Goal: Information Seeking & Learning: Learn about a topic

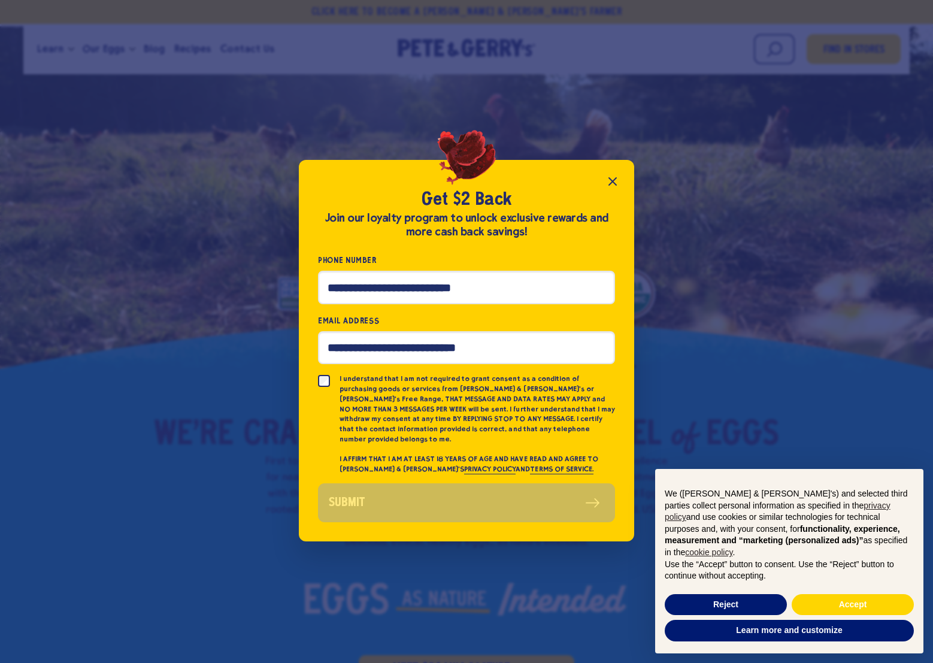
click at [609, 183] on icon "Close popup" at bounding box center [612, 181] width 7 height 7
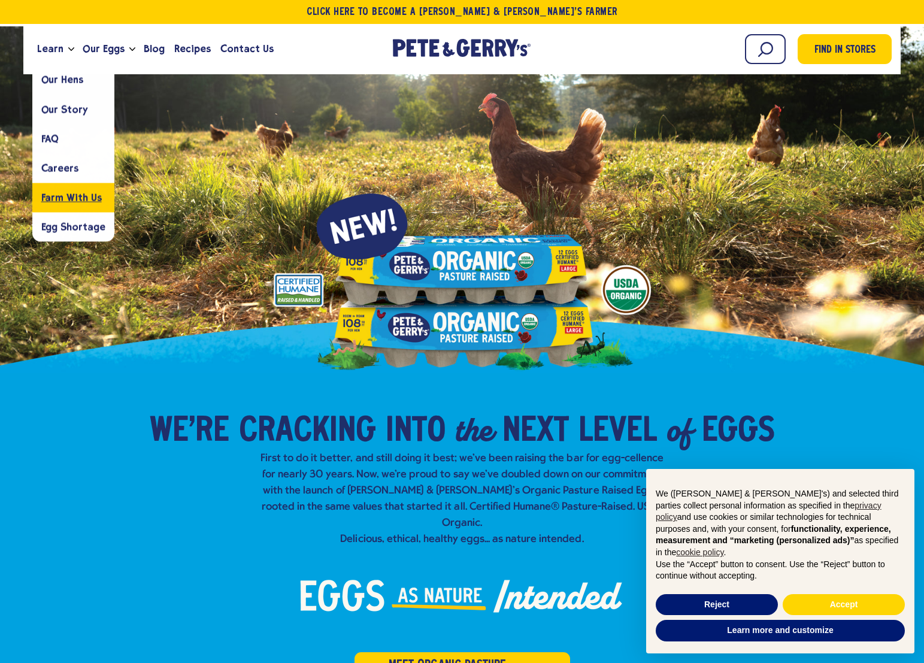
click at [65, 191] on link "Farm With Us" at bounding box center [73, 197] width 82 height 29
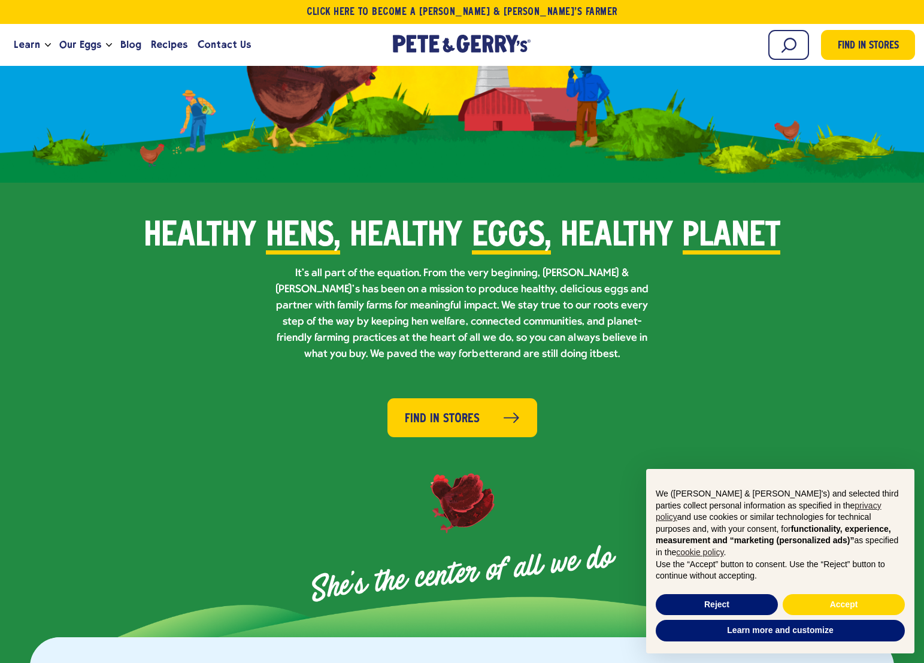
scroll to position [699, 0]
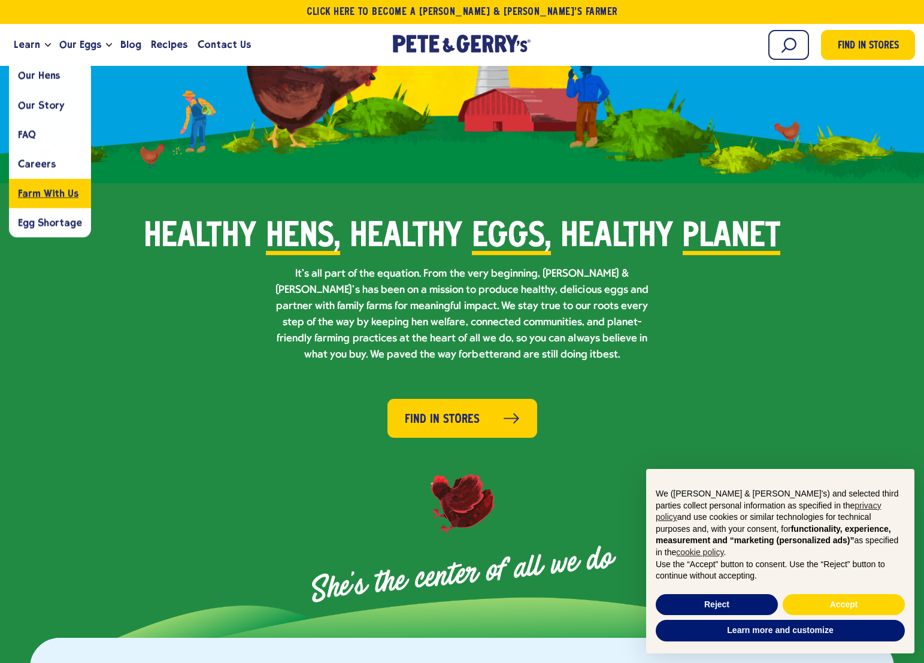
click at [45, 197] on span "Farm With Us" at bounding box center [48, 192] width 60 height 11
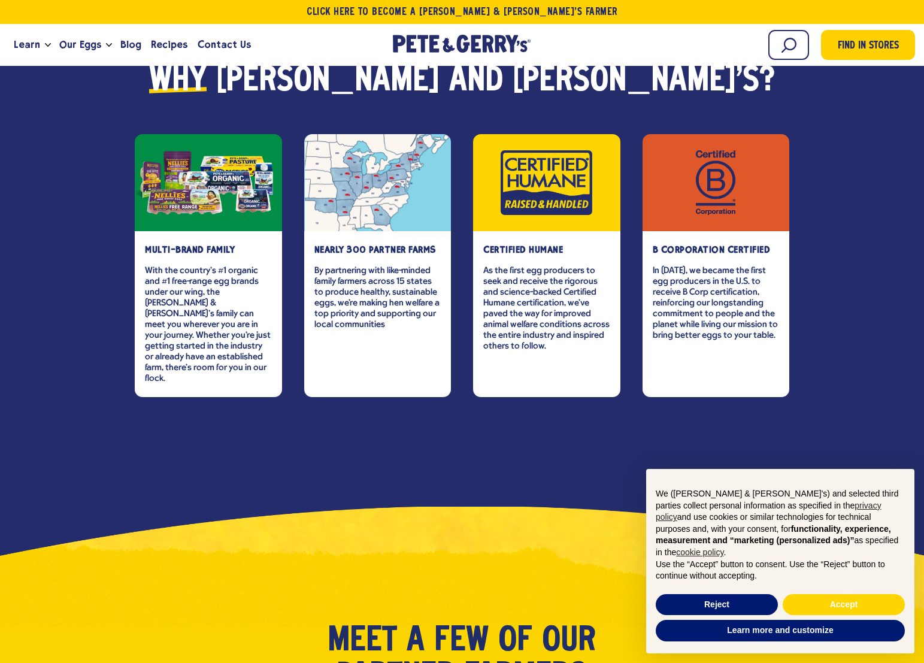
scroll to position [1623, 0]
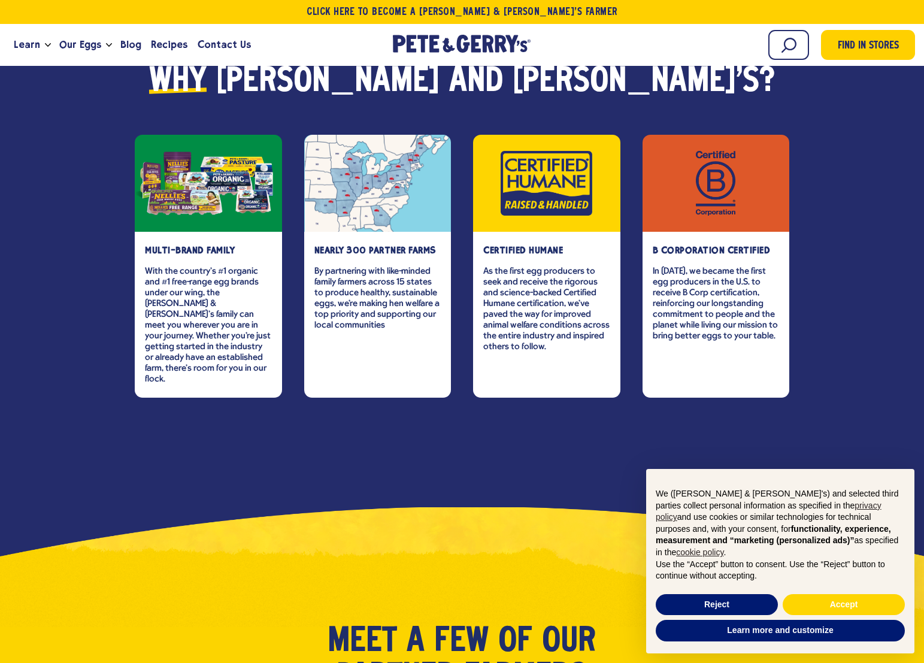
click at [398, 245] on strong "nearly 300 partner farms" at bounding box center [375, 250] width 122 height 11
click at [380, 179] on div "item" at bounding box center [377, 183] width 147 height 97
click at [378, 245] on strong "nearly 300 partner farms" at bounding box center [375, 250] width 122 height 11
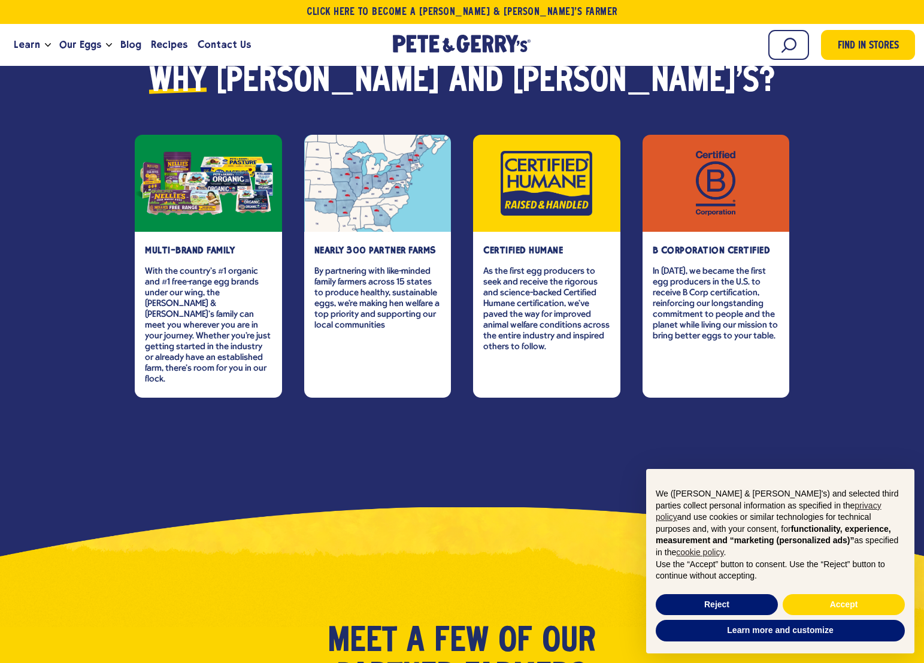
click at [348, 441] on div "Why [PERSON_NAME] and [PERSON_NAME]'s? Multi-brand family With the country’s #1…" at bounding box center [462, 306] width 924 height 637
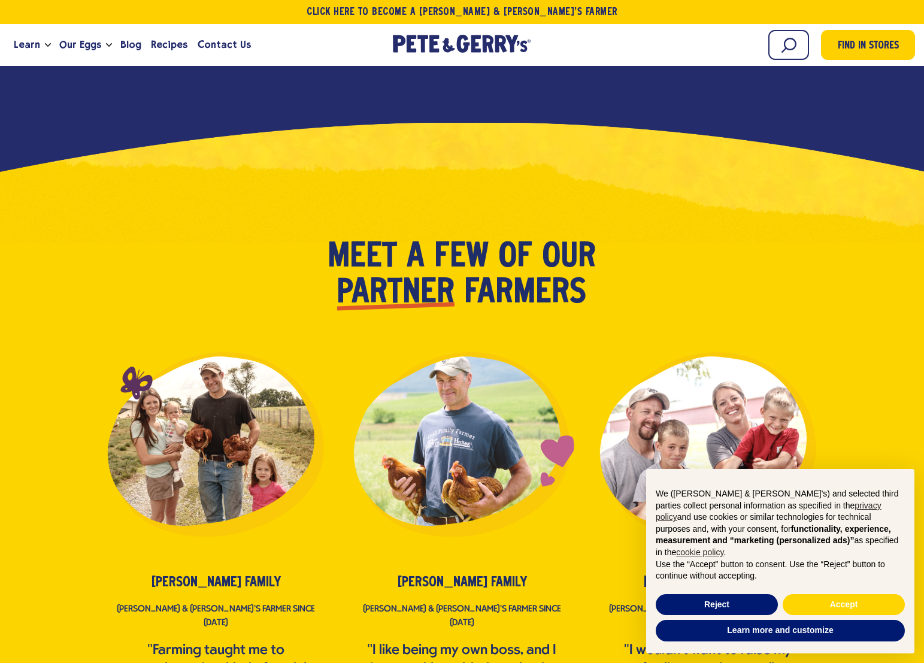
scroll to position [2006, 0]
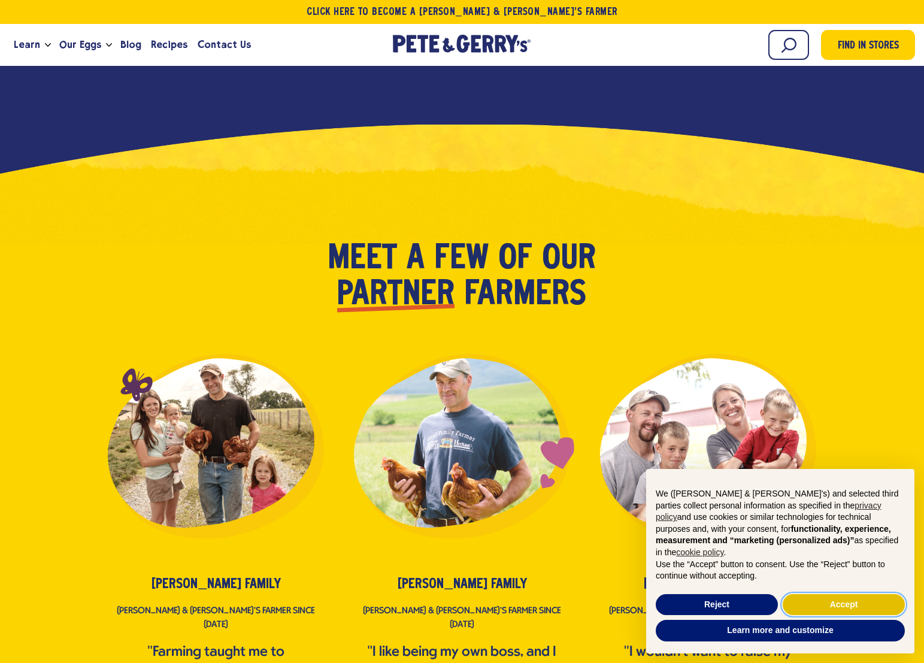
click at [849, 605] on button "Accept" at bounding box center [844, 605] width 122 height 22
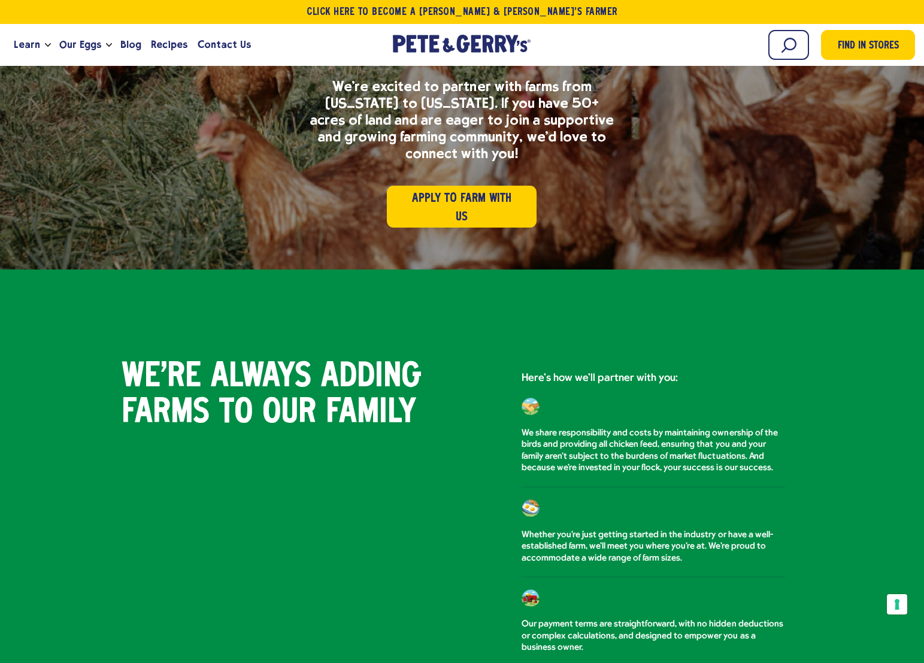
scroll to position [0, 0]
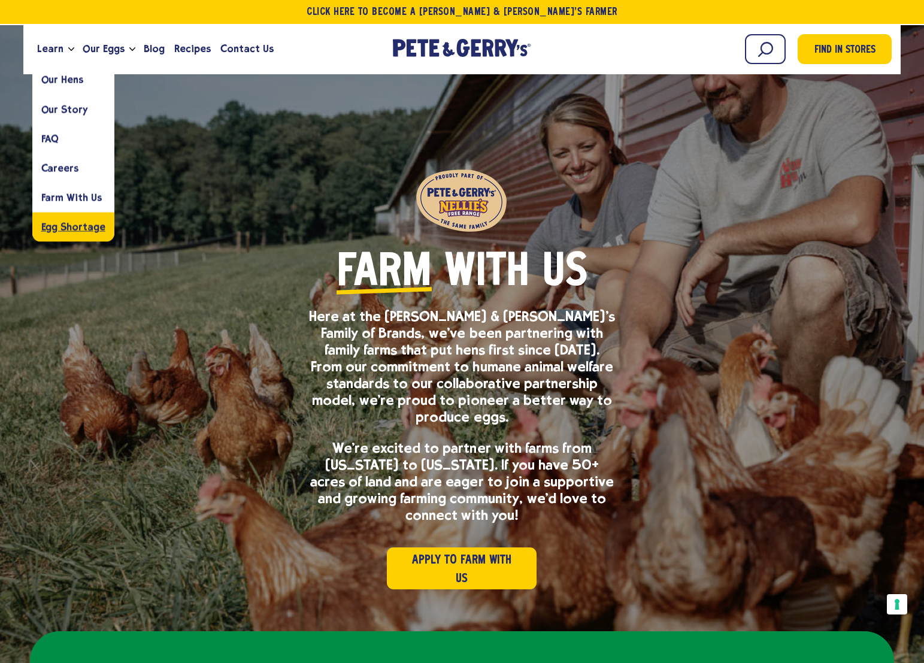
click at [83, 227] on span "Egg Shortage" at bounding box center [73, 226] width 64 height 11
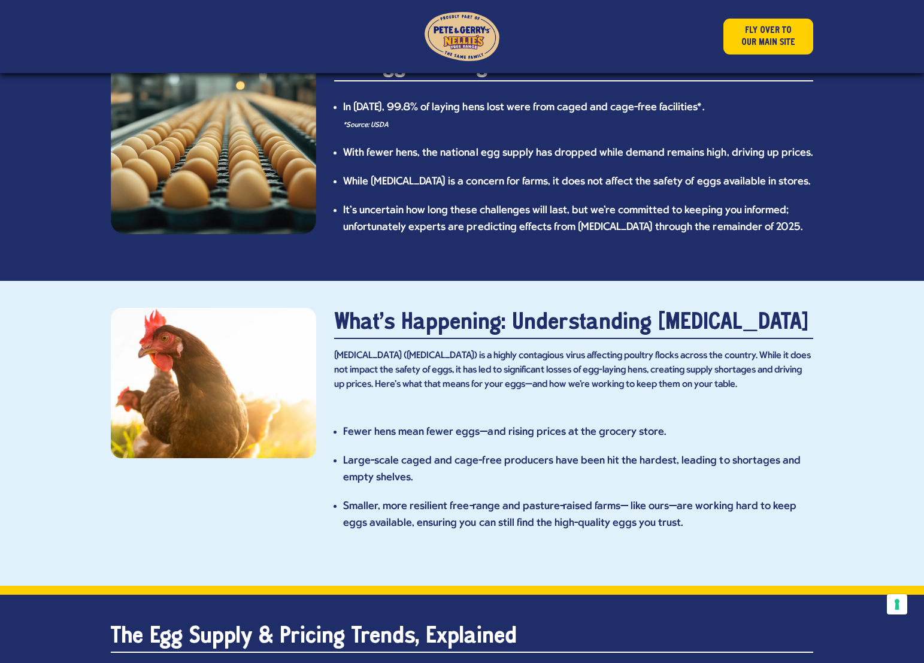
scroll to position [428, 0]
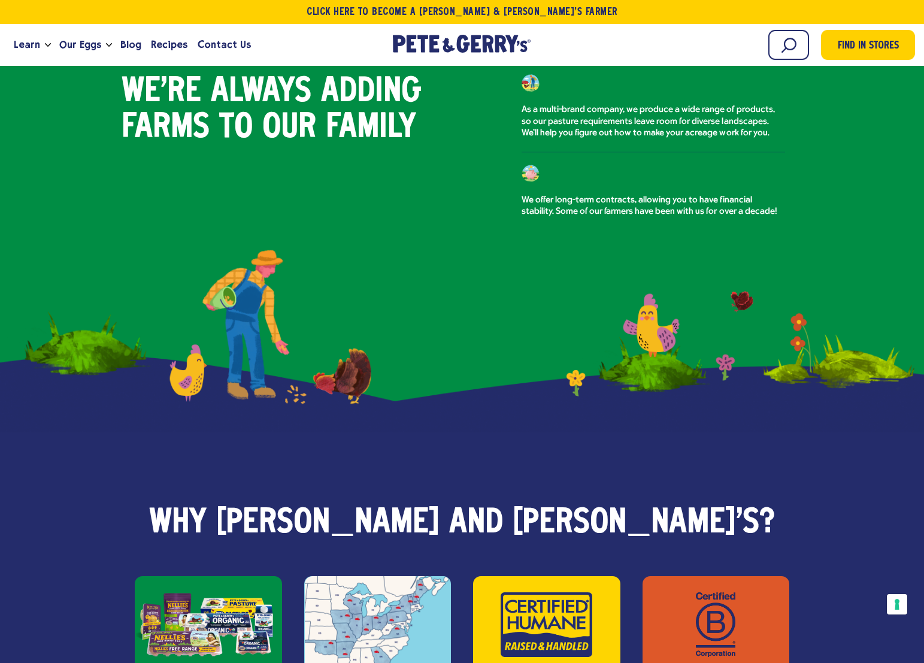
scroll to position [1372, 0]
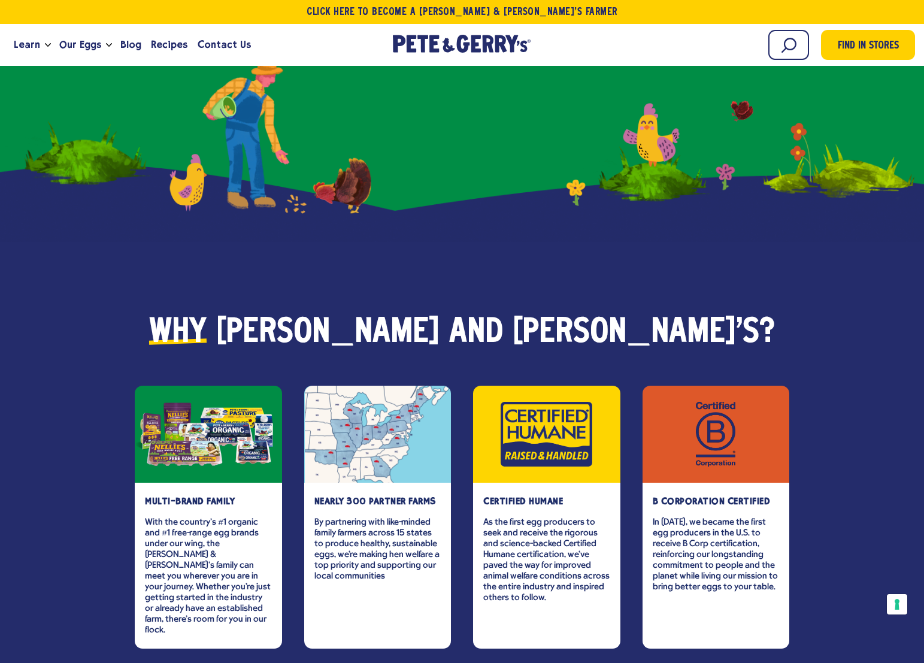
drag, startPoint x: 0, startPoint y: 0, endPoint x: 391, endPoint y: 317, distance: 503.4
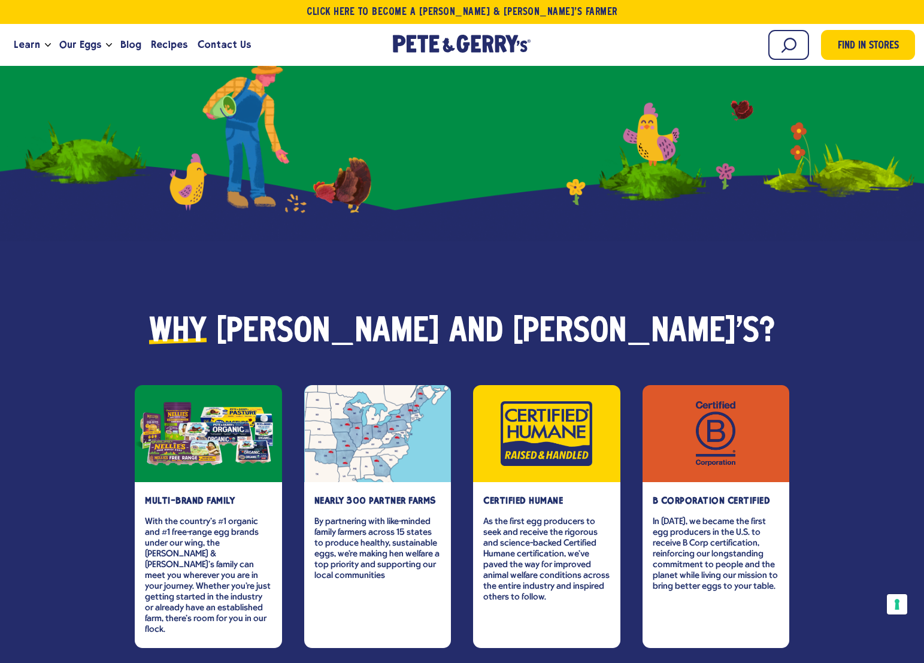
drag, startPoint x: 391, startPoint y: 317, endPoint x: 95, endPoint y: 403, distance: 308.1
click at [95, 403] on div "Why [PERSON_NAME] and [PERSON_NAME]'s? Multi-brand family With the country’s #1…" at bounding box center [462, 556] width 924 height 637
click at [105, 593] on div "Why [PERSON_NAME] and [PERSON_NAME]'s? Multi-brand family With the country’s #1…" at bounding box center [462, 556] width 924 height 637
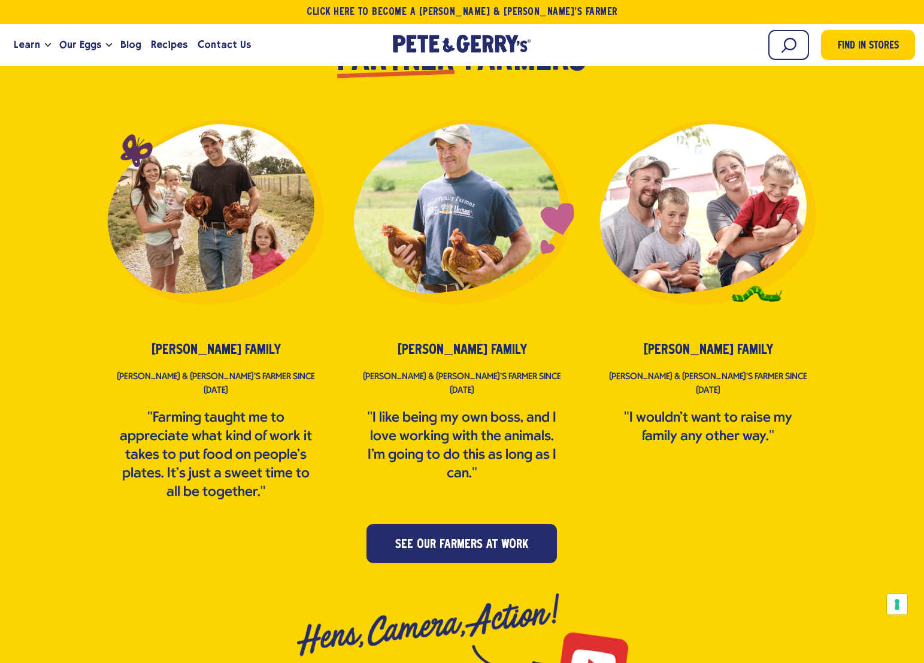
scroll to position [2241, 0]
